Goal: Check status: Check status

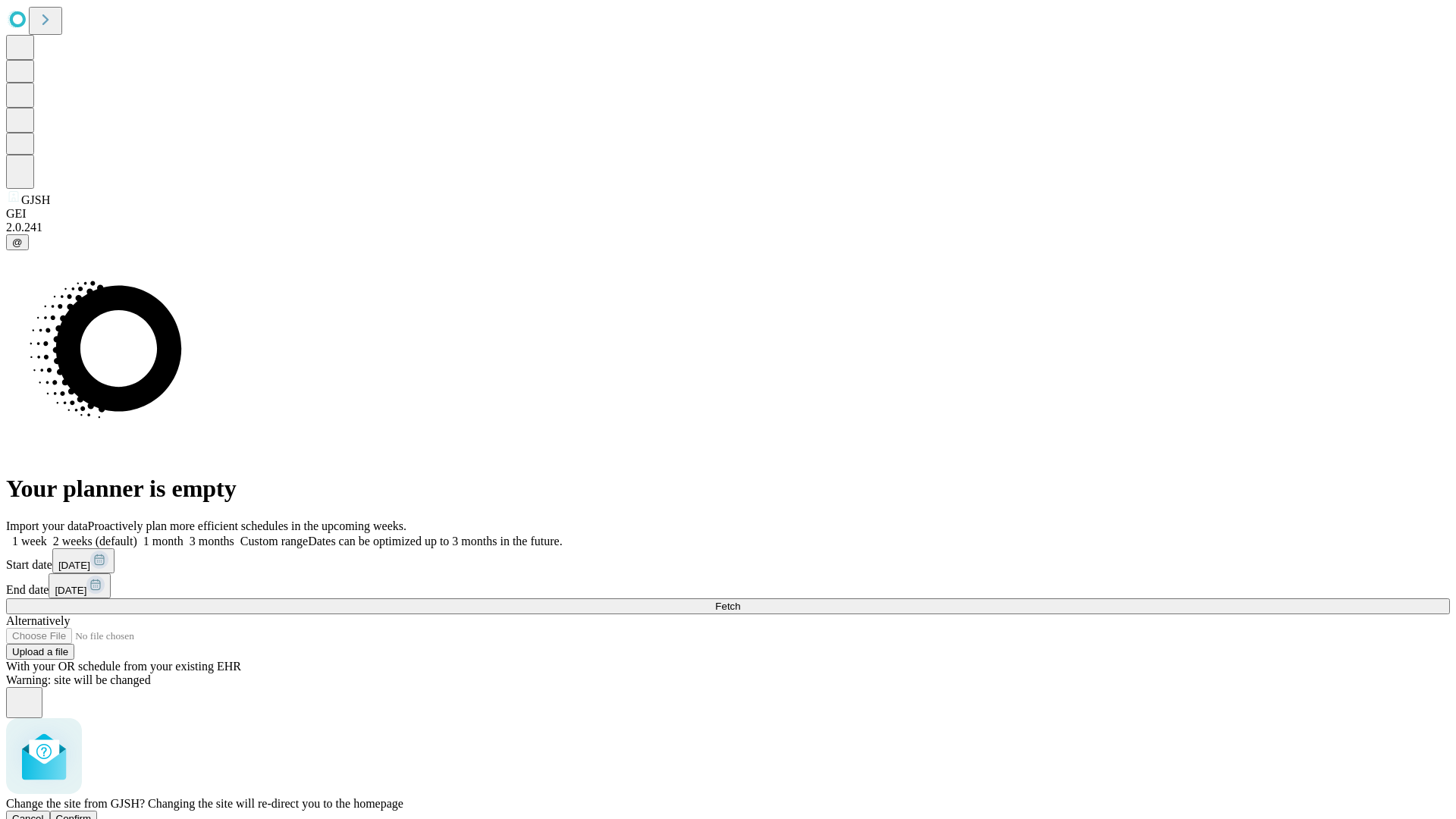
click at [92, 813] on span "Confirm" at bounding box center [74, 818] width 36 height 11
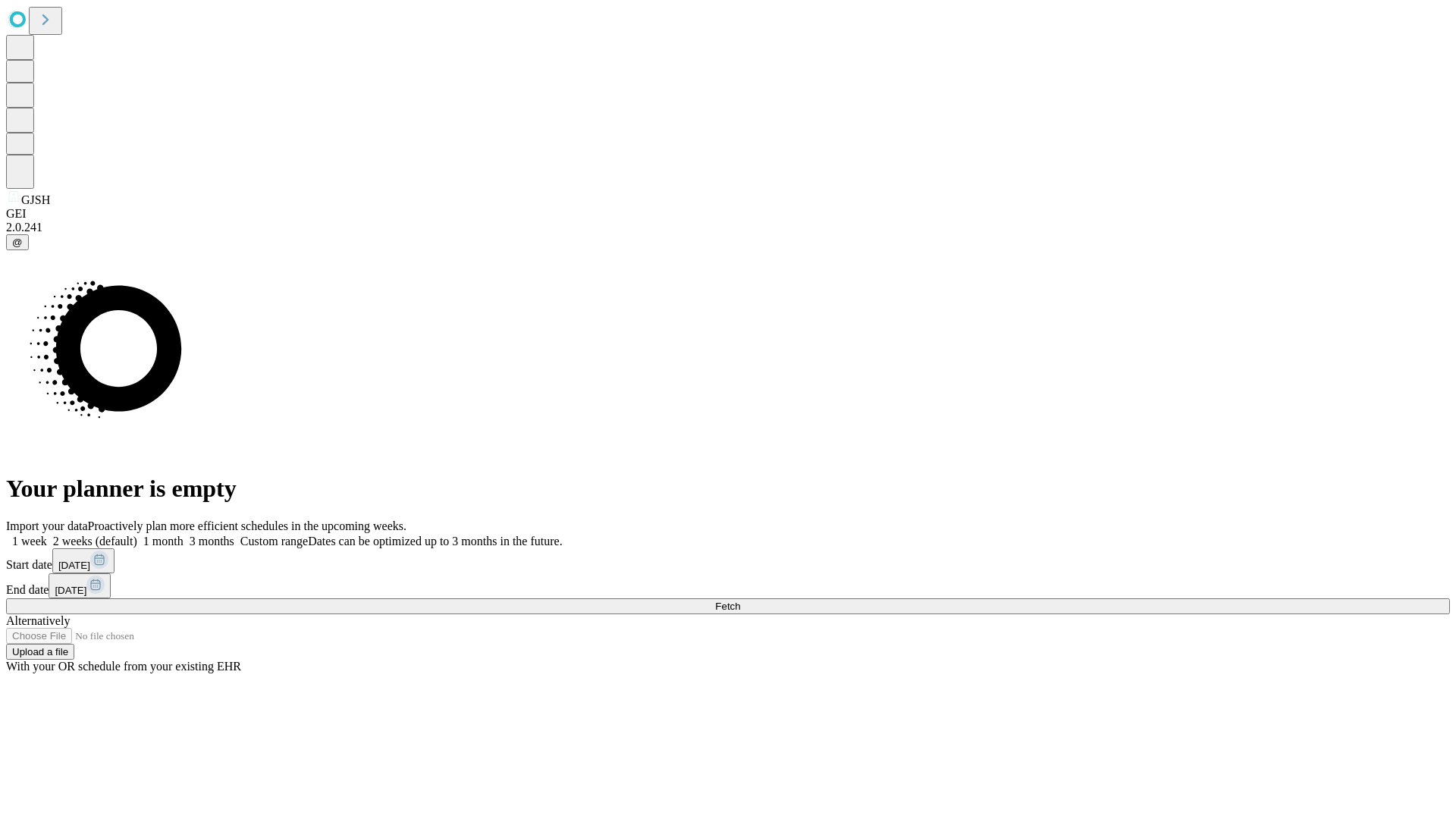
click at [184, 534] on label "1 month" at bounding box center [160, 540] width 46 height 13
click at [740, 600] on span "Fetch" at bounding box center [727, 606] width 25 height 11
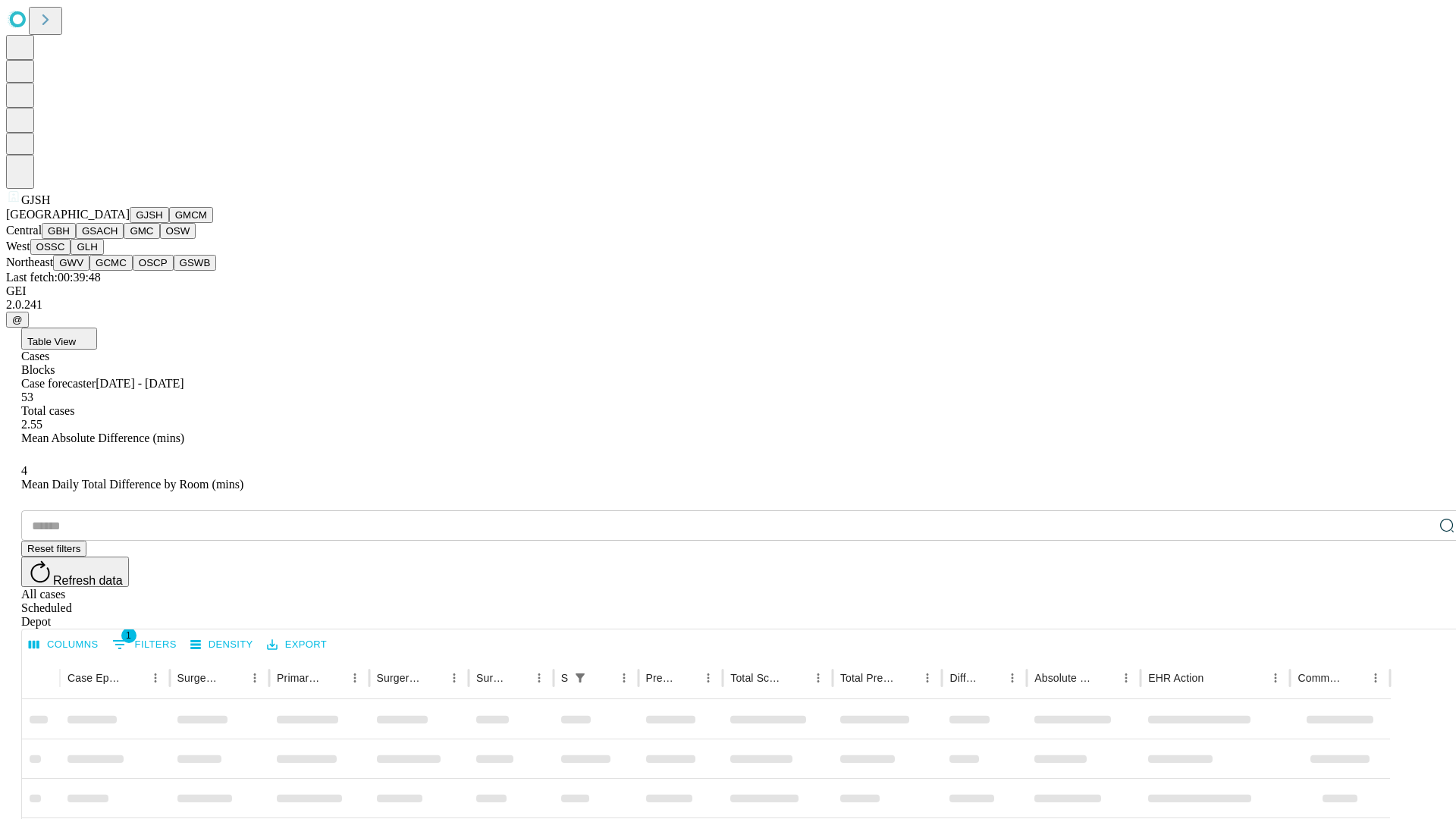
click at [169, 223] on button "GMCM" at bounding box center [191, 215] width 44 height 16
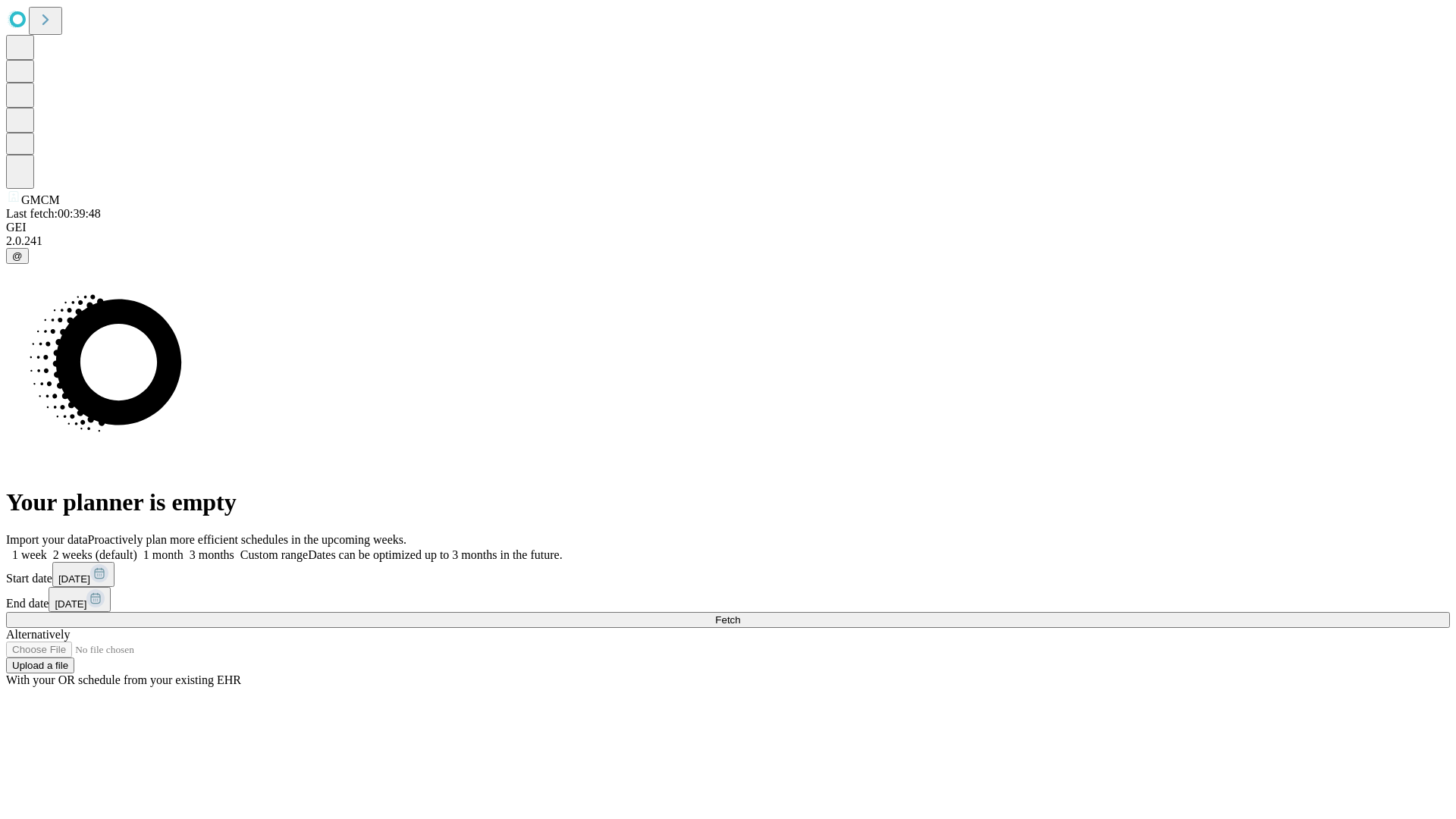
click at [184, 548] on label "1 month" at bounding box center [160, 554] width 46 height 13
click at [740, 614] on span "Fetch" at bounding box center [727, 619] width 25 height 11
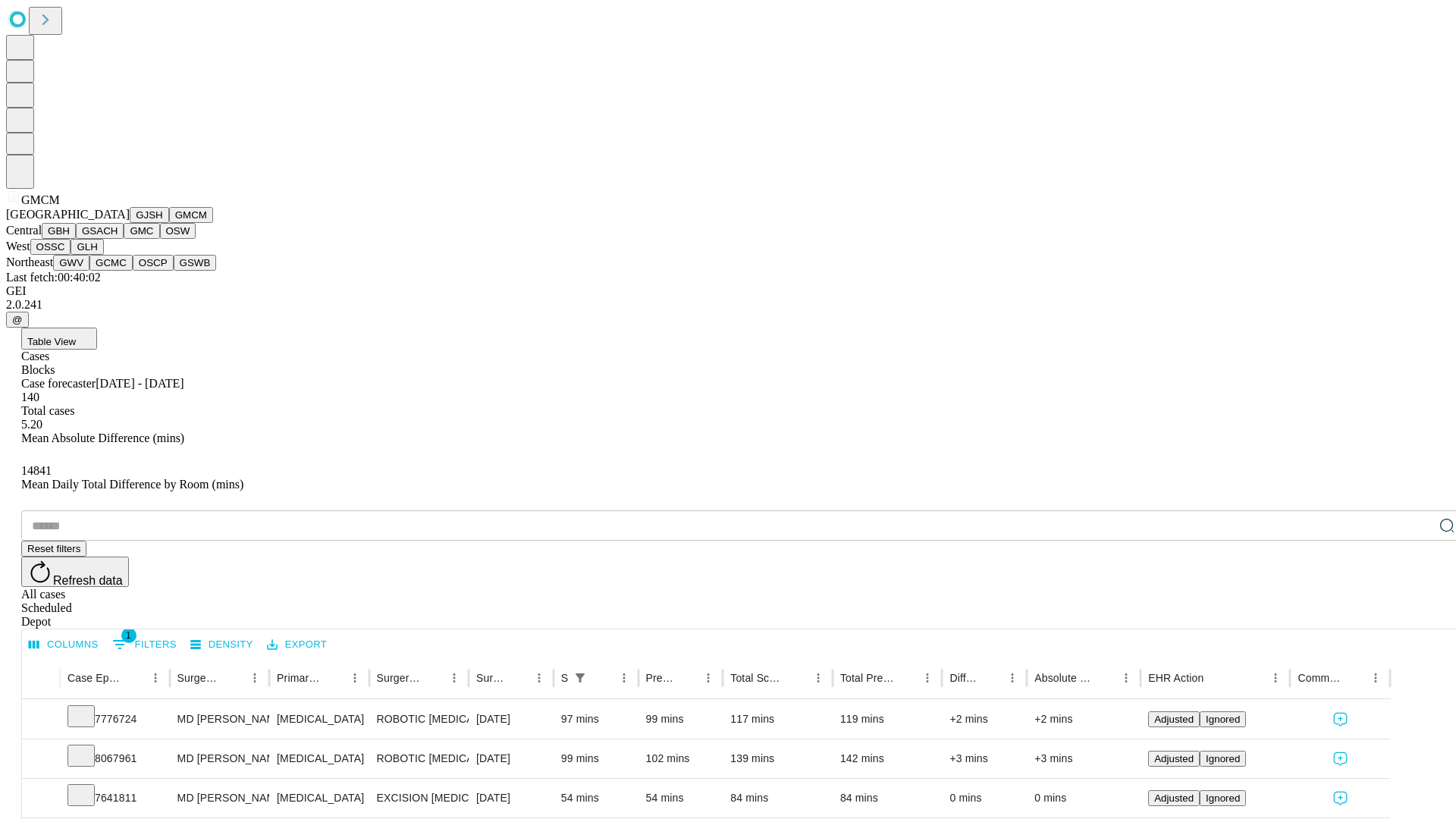
click at [76, 239] on button "GBH" at bounding box center [58, 231] width 34 height 16
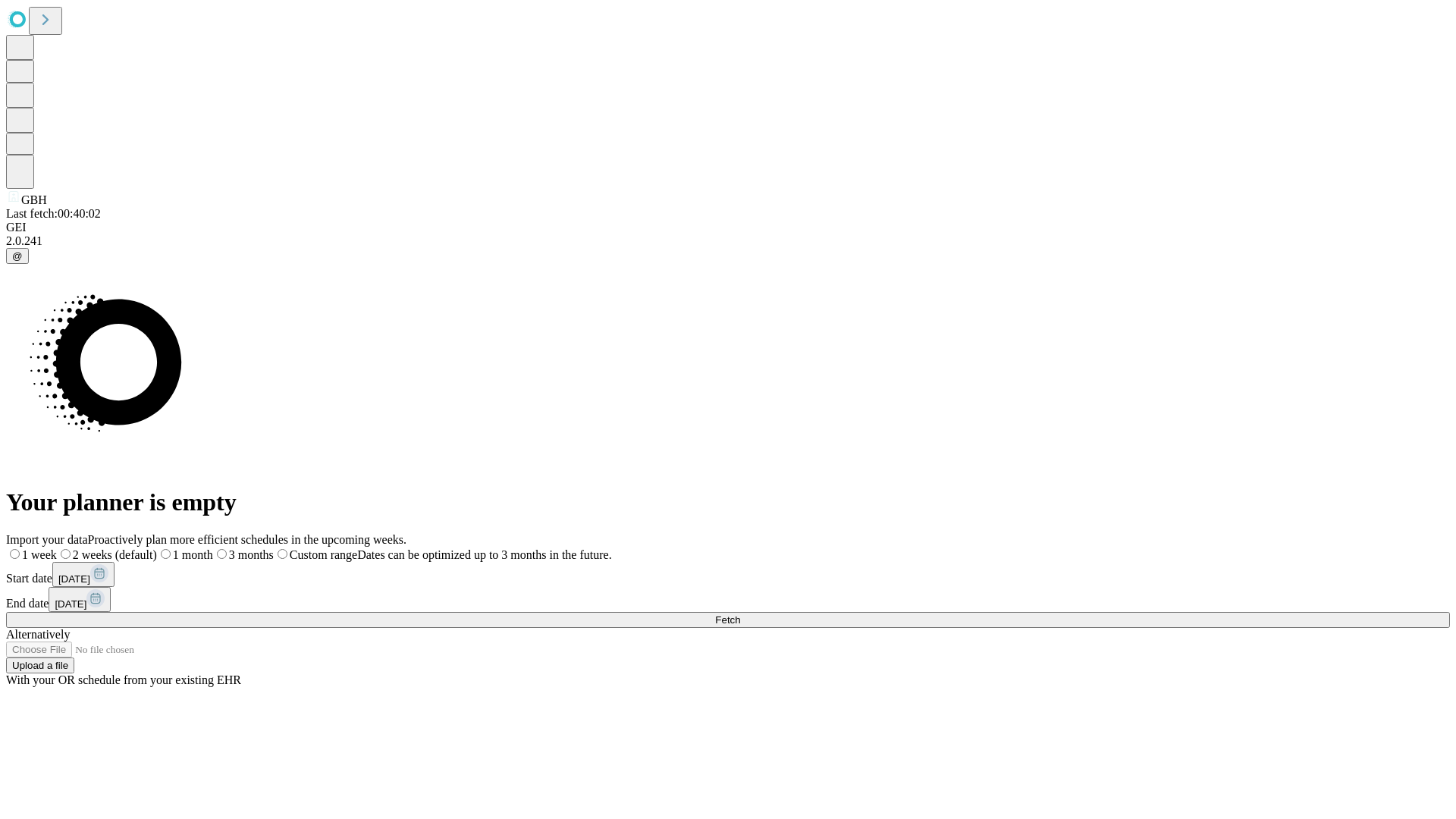
click at [213, 548] on label "1 month" at bounding box center [185, 554] width 56 height 13
click at [740, 614] on span "Fetch" at bounding box center [727, 619] width 25 height 11
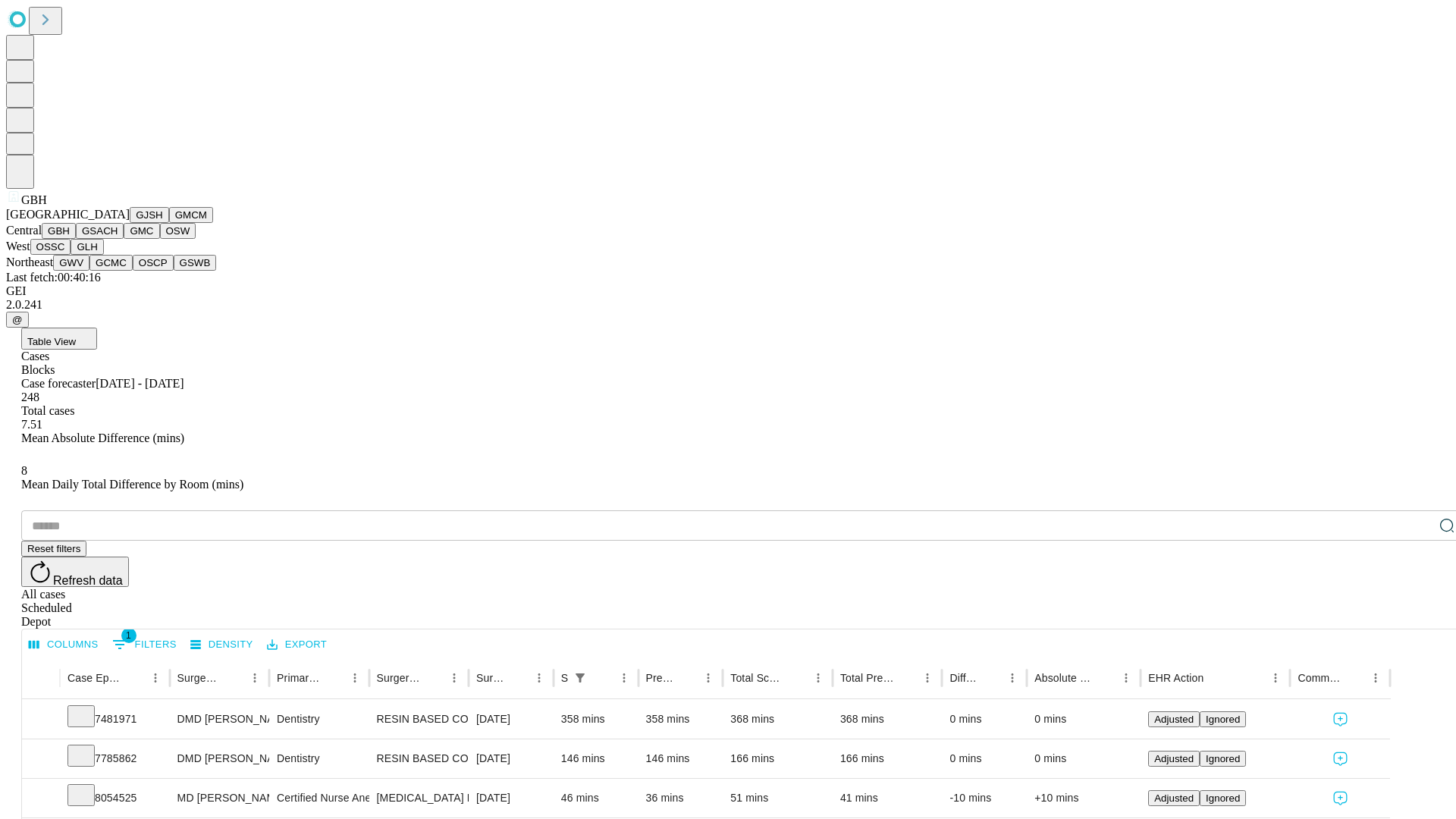
click at [118, 239] on button "GSACH" at bounding box center [99, 231] width 48 height 16
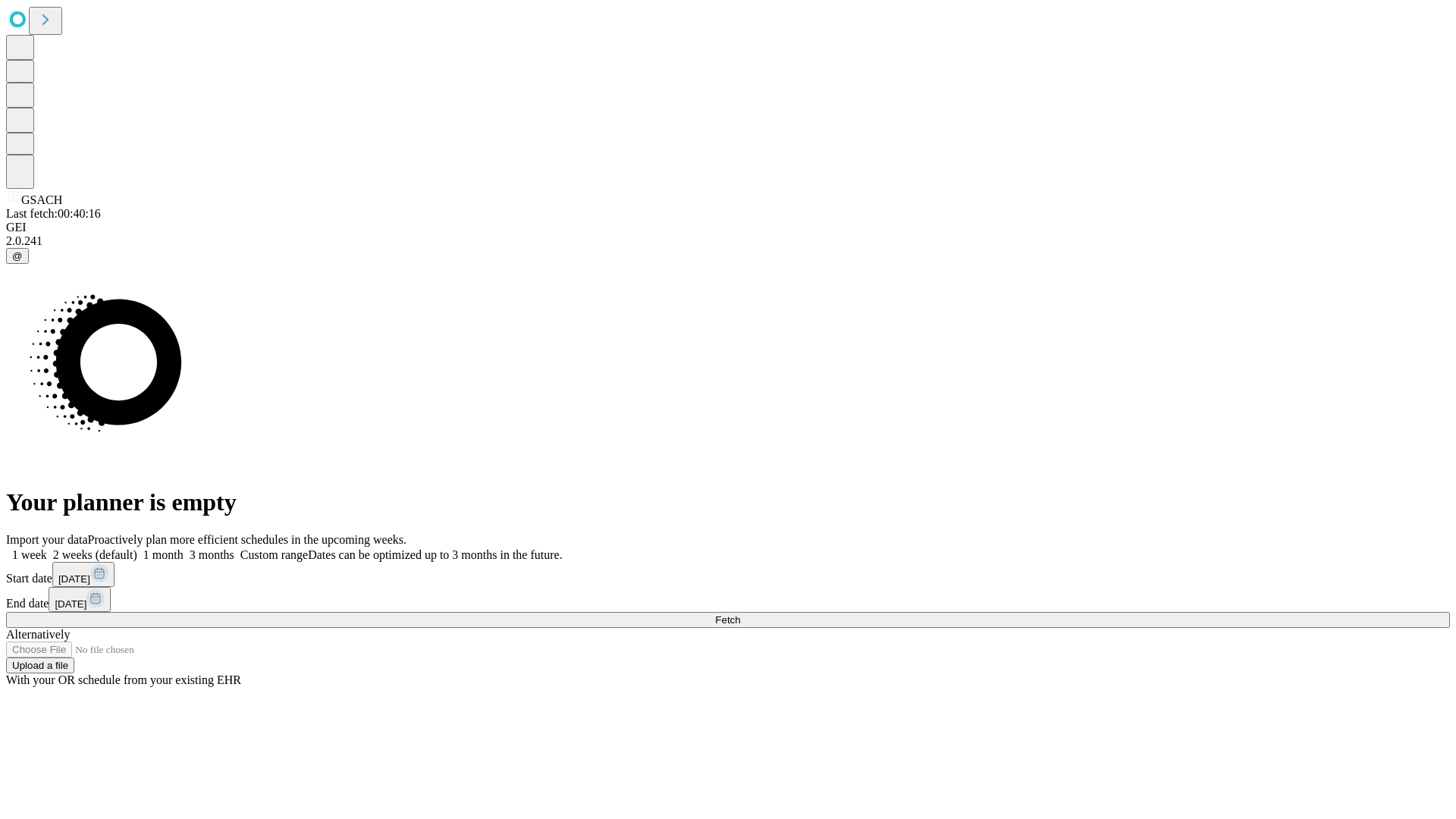
click at [740, 614] on span "Fetch" at bounding box center [727, 619] width 25 height 11
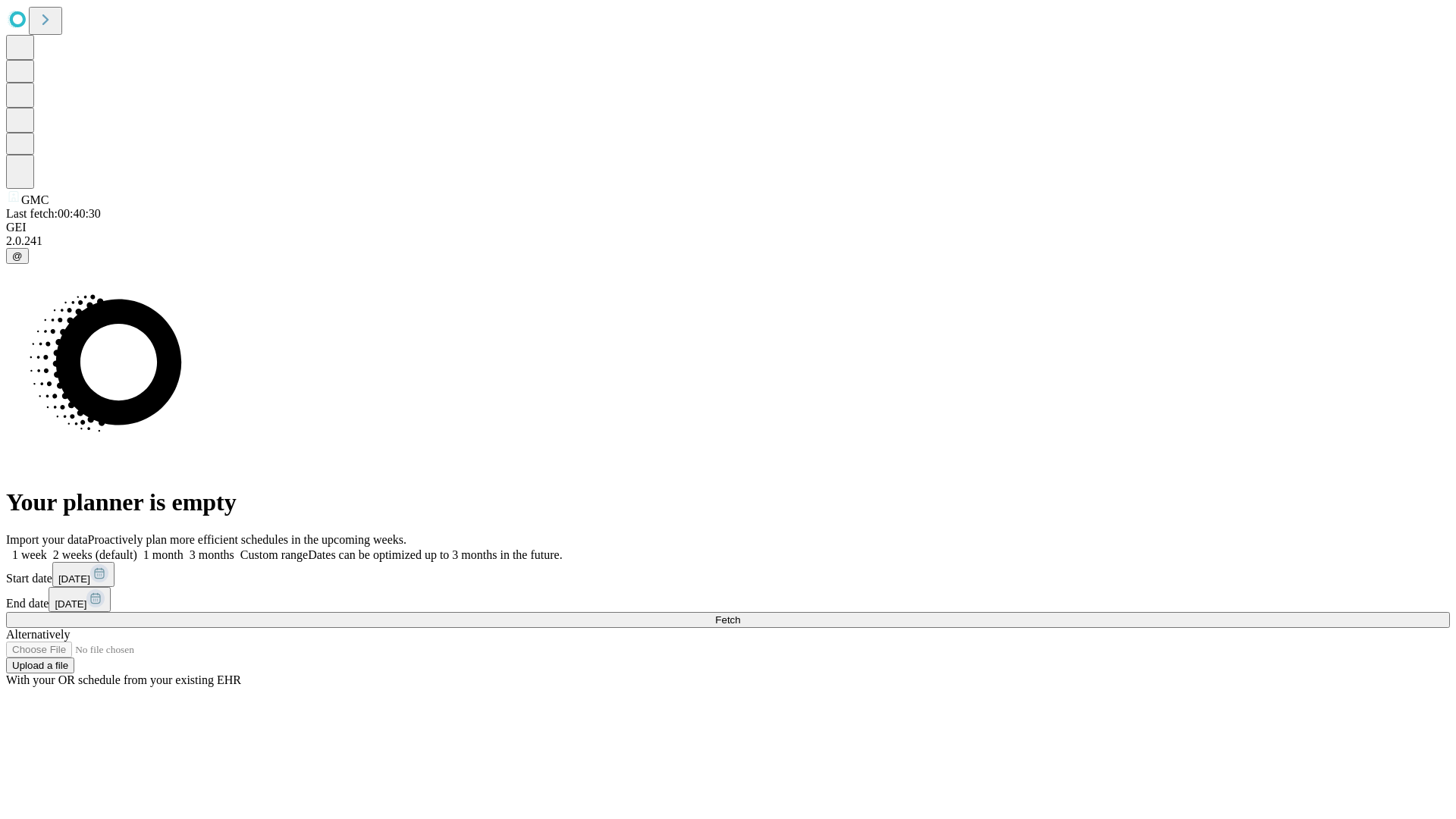
click at [184, 548] on label "1 month" at bounding box center [160, 554] width 46 height 13
click at [740, 614] on span "Fetch" at bounding box center [727, 619] width 25 height 11
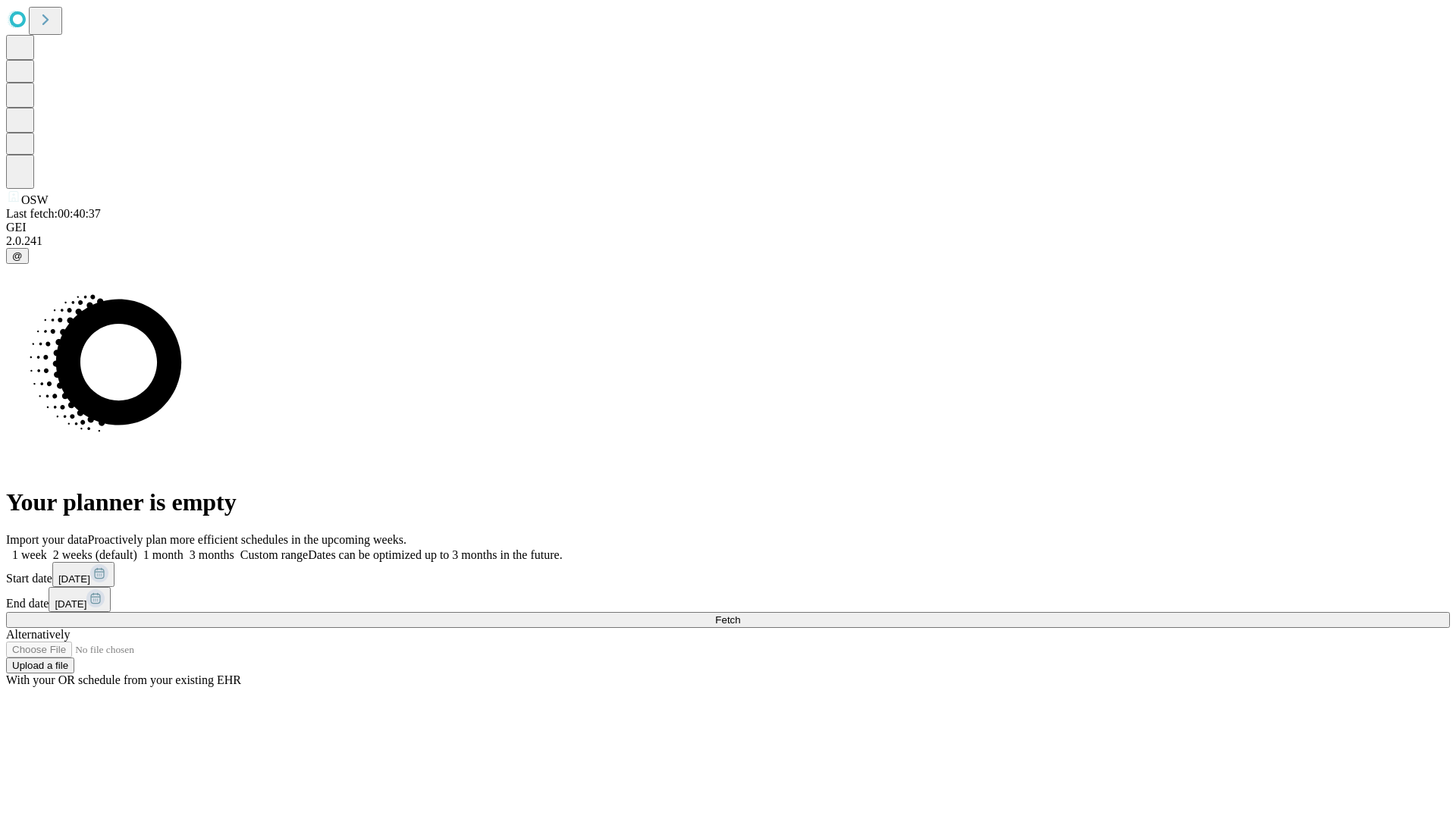
click at [184, 548] on label "1 month" at bounding box center [160, 554] width 46 height 13
click at [740, 614] on span "Fetch" at bounding box center [727, 619] width 25 height 11
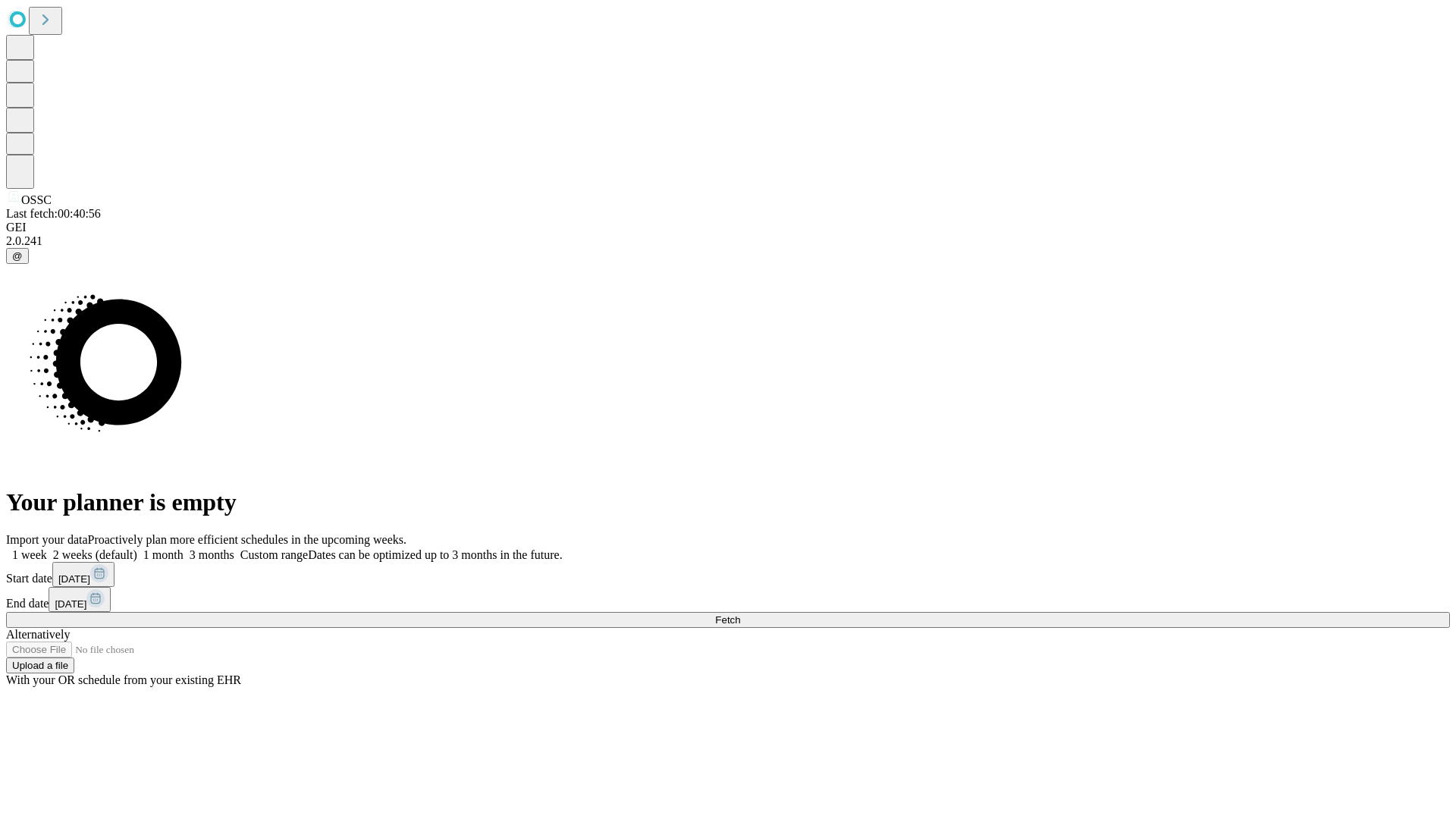
click at [740, 614] on span "Fetch" at bounding box center [727, 619] width 25 height 11
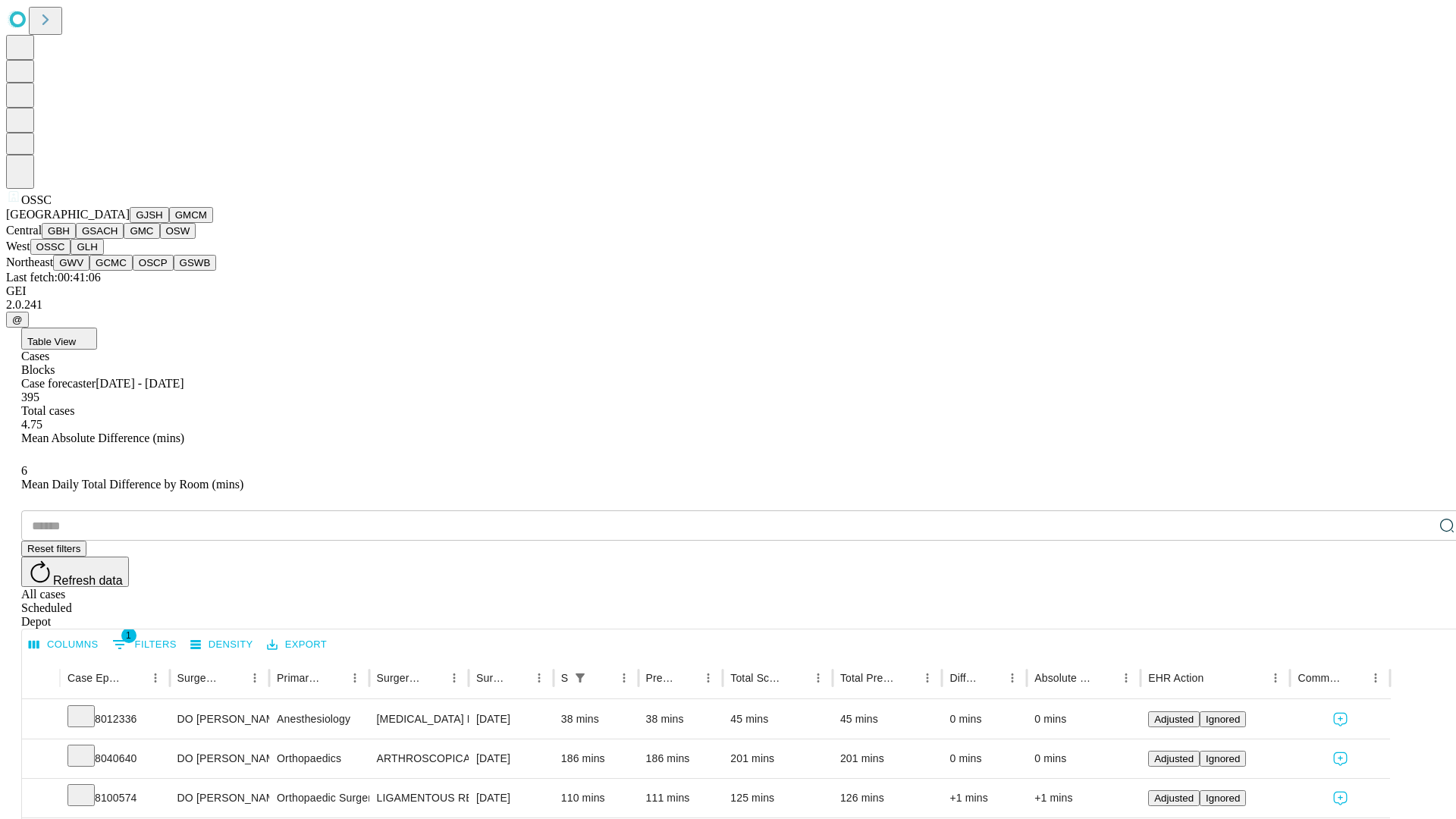
click at [103, 255] on button "GLH" at bounding box center [87, 247] width 33 height 16
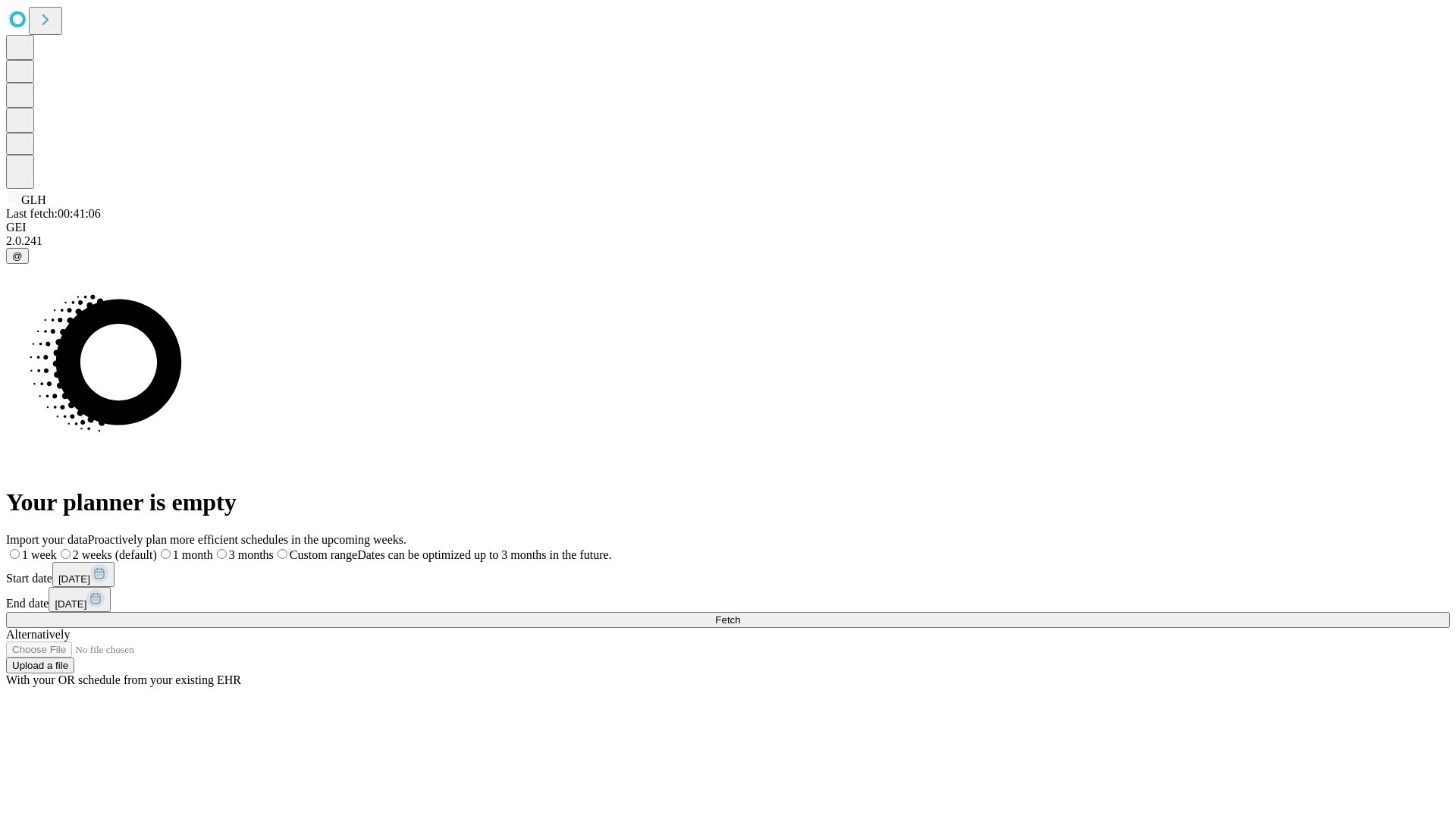
click at [213, 548] on label "1 month" at bounding box center [185, 554] width 56 height 13
click at [740, 614] on span "Fetch" at bounding box center [727, 619] width 25 height 11
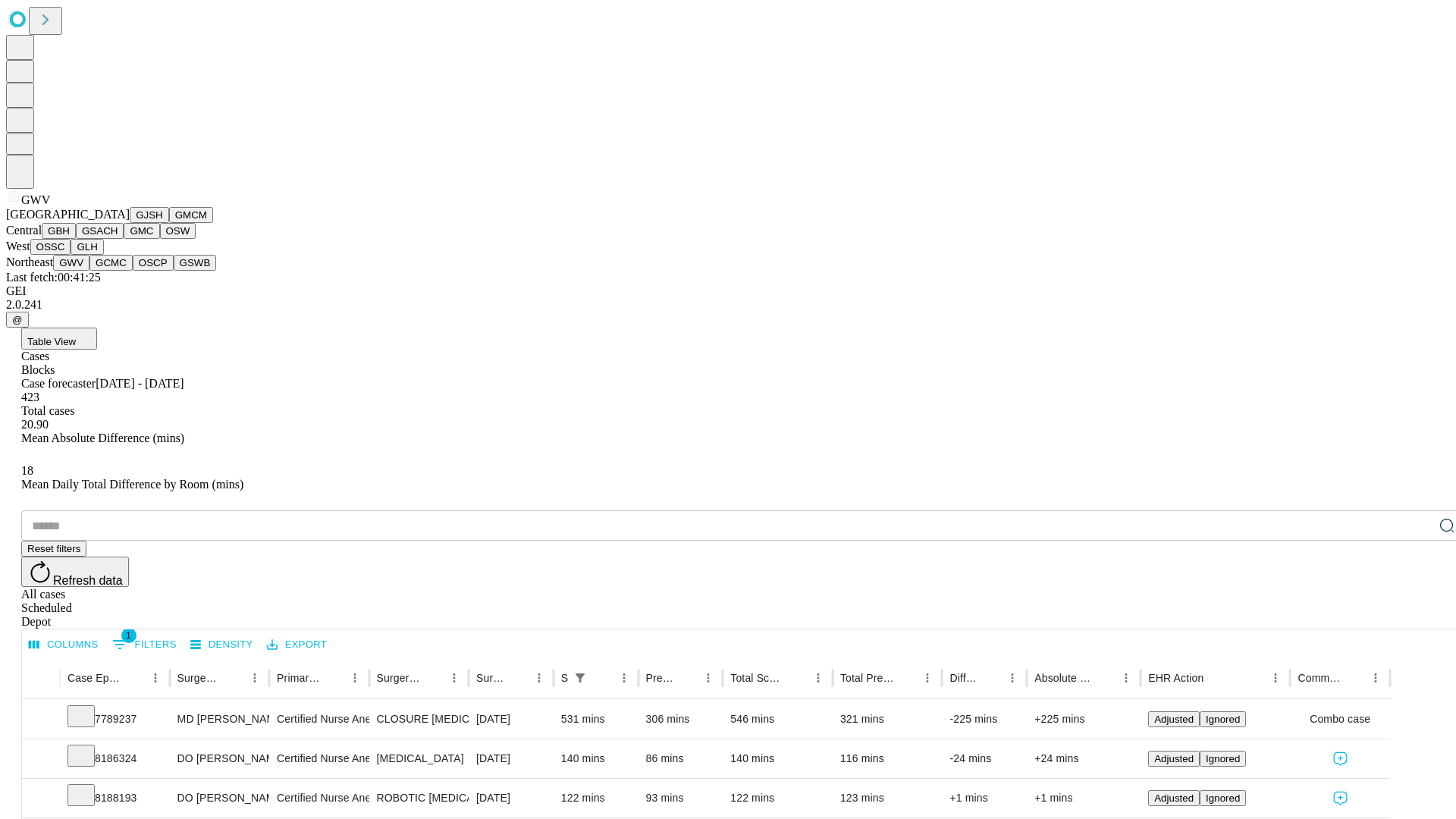
click at [118, 271] on button "GCMC" at bounding box center [111, 263] width 43 height 16
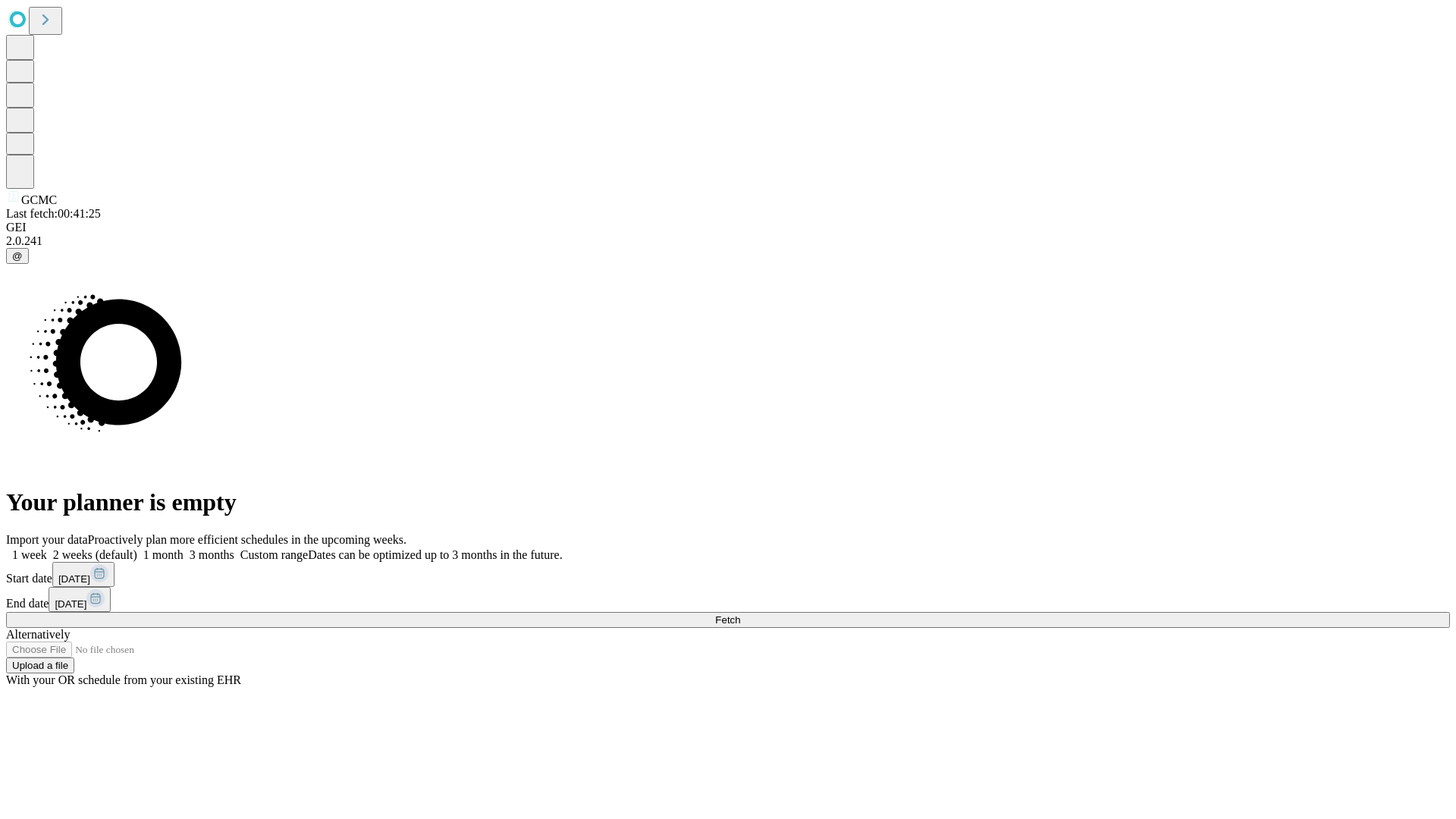
click at [184, 548] on label "1 month" at bounding box center [160, 554] width 46 height 13
click at [740, 614] on span "Fetch" at bounding box center [727, 619] width 25 height 11
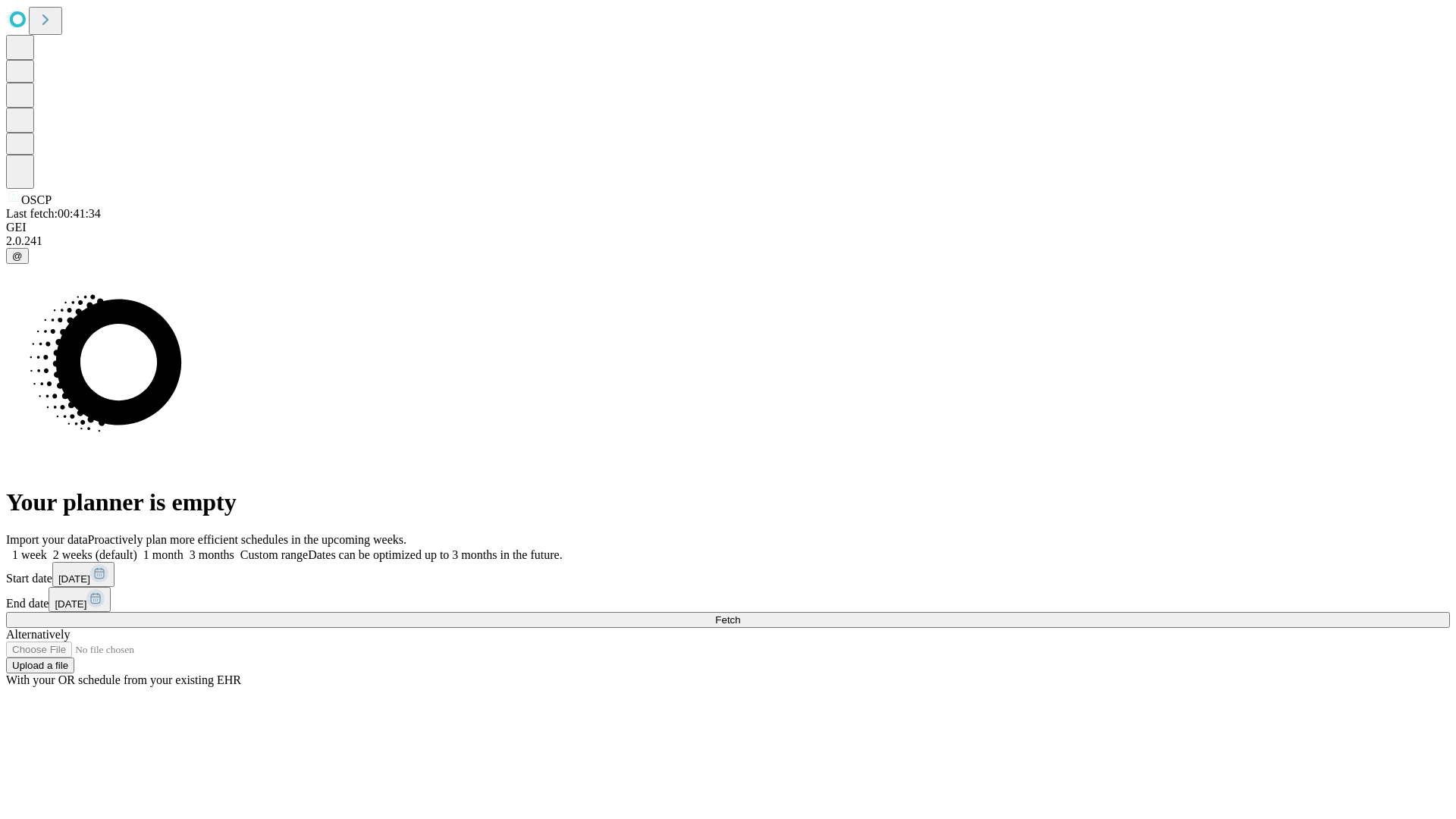
click at [184, 548] on label "1 month" at bounding box center [160, 554] width 46 height 13
click at [740, 614] on span "Fetch" at bounding box center [727, 619] width 25 height 11
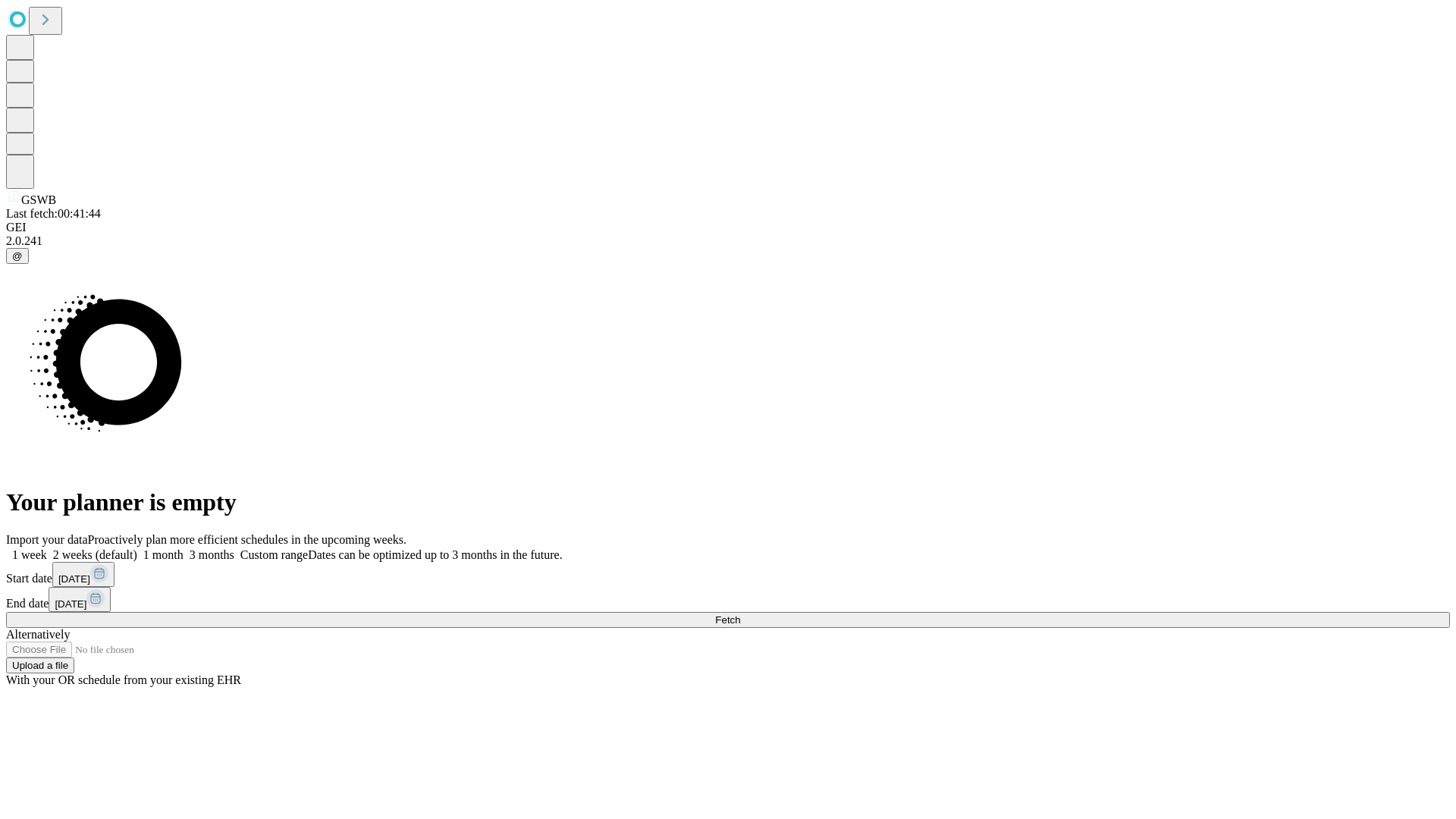
click at [184, 548] on label "1 month" at bounding box center [160, 554] width 46 height 13
click at [740, 614] on span "Fetch" at bounding box center [727, 619] width 25 height 11
